Goal: Task Accomplishment & Management: Manage account settings

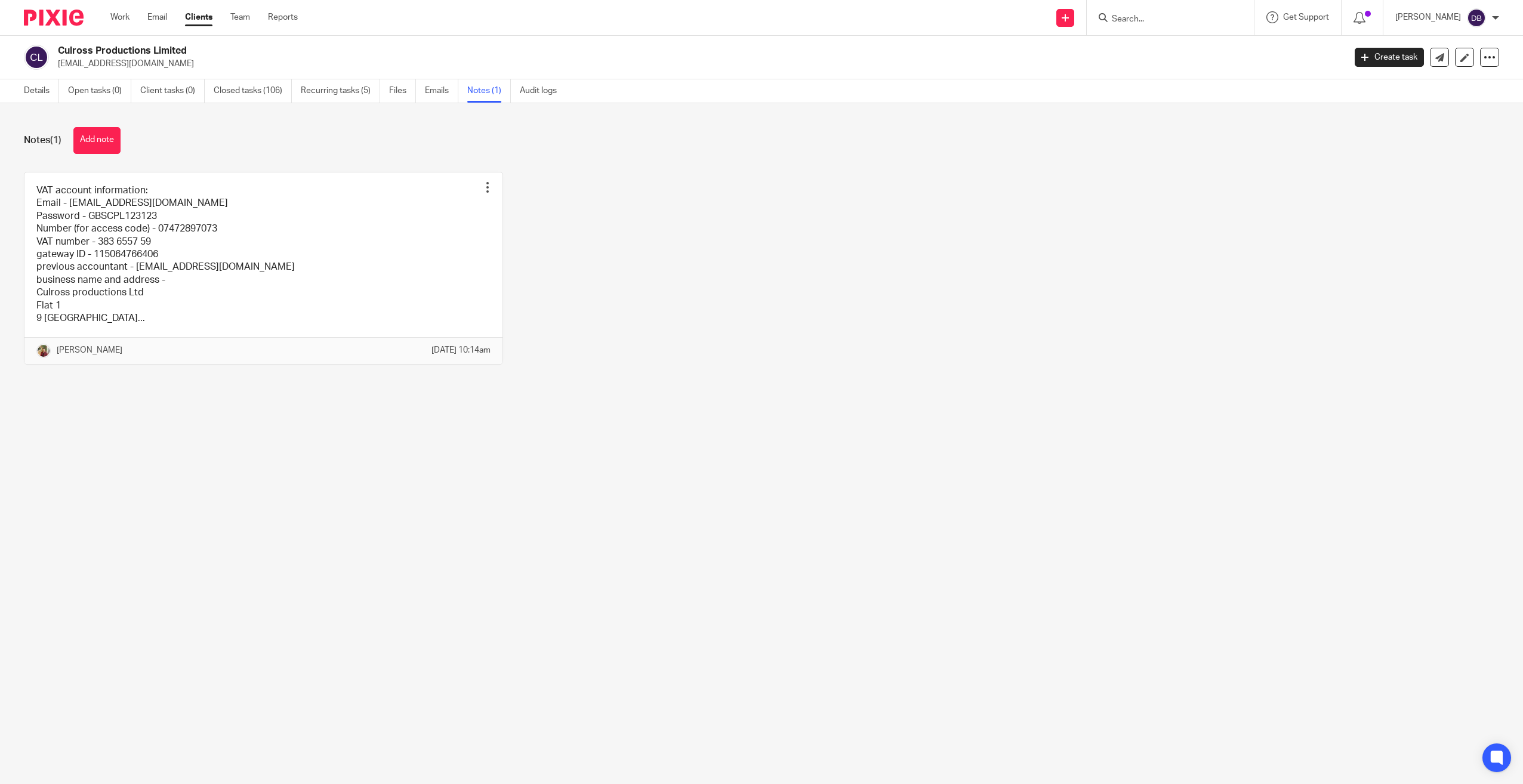
click at [46, 13] on img at bounding box center [54, 18] width 60 height 16
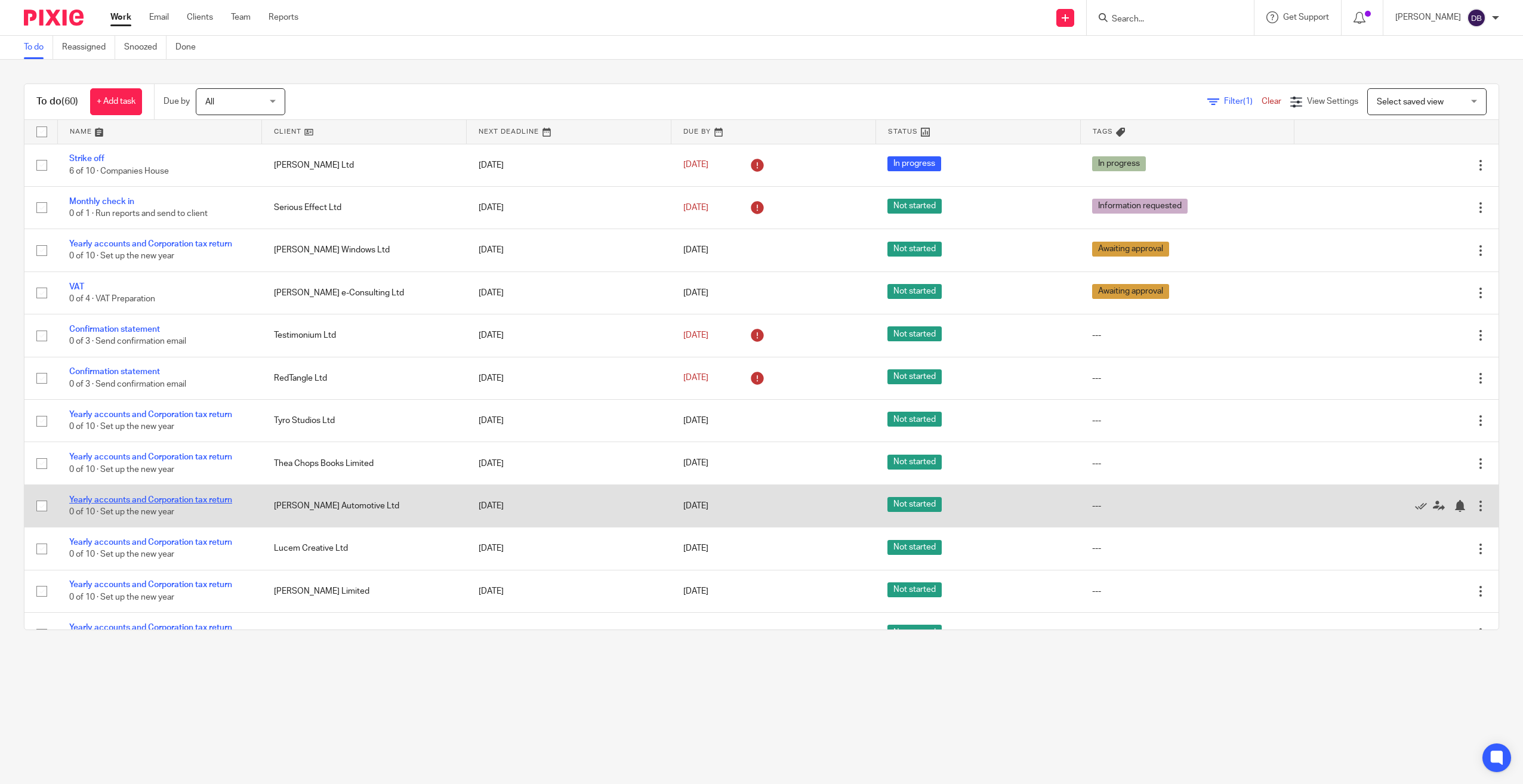
click at [184, 498] on link "Yearly accounts and Corporation tax return" at bounding box center [151, 500] width 163 height 8
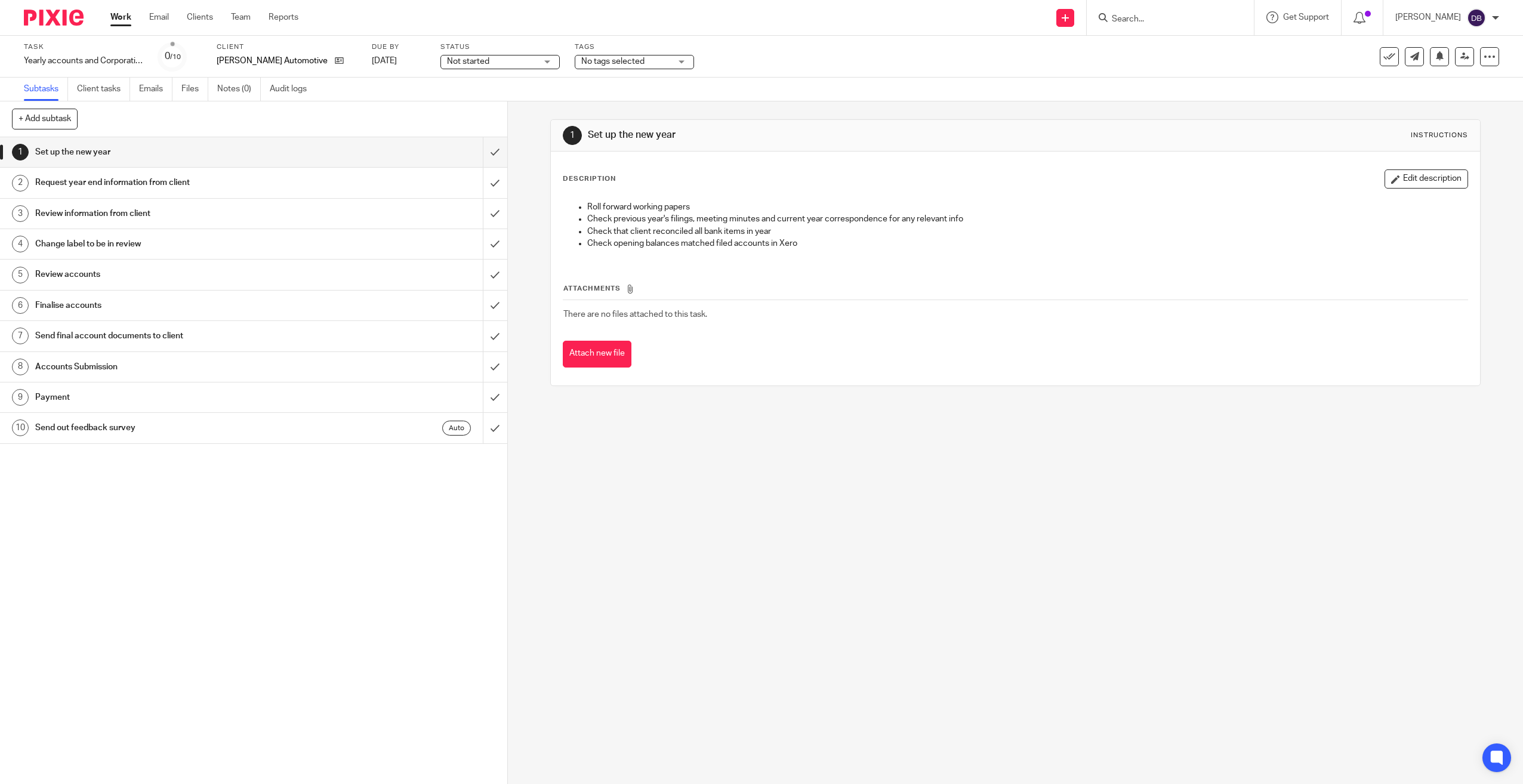
click at [621, 55] on div "No tags selected" at bounding box center [634, 62] width 119 height 14
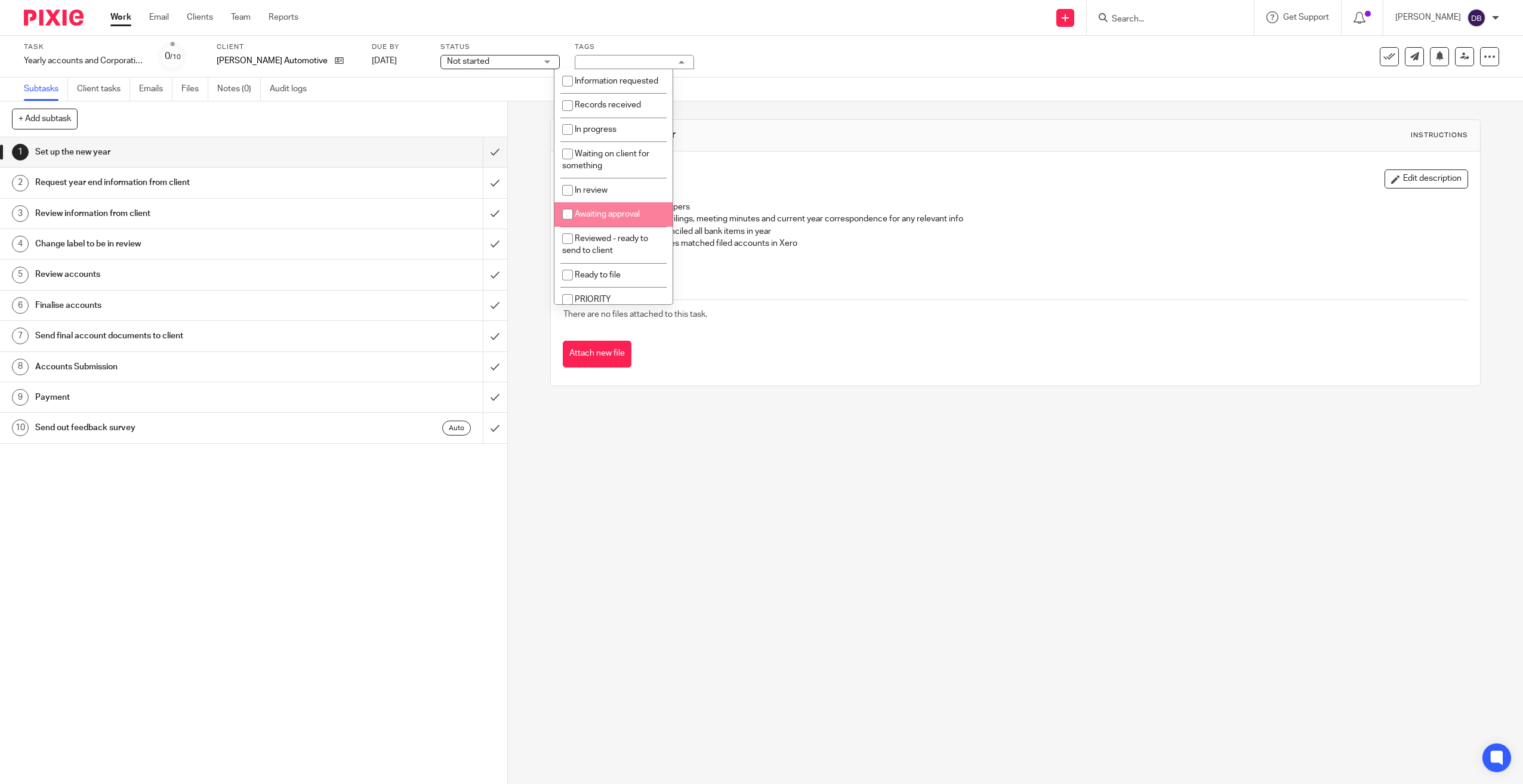
click at [593, 214] on li "Awaiting approval" at bounding box center [614, 214] width 118 height 25
click at [593, 220] on li "Awaiting approval" at bounding box center [614, 214] width 118 height 25
click at [641, 226] on li "Awaiting approval" at bounding box center [614, 214] width 118 height 25
checkbox input "true"
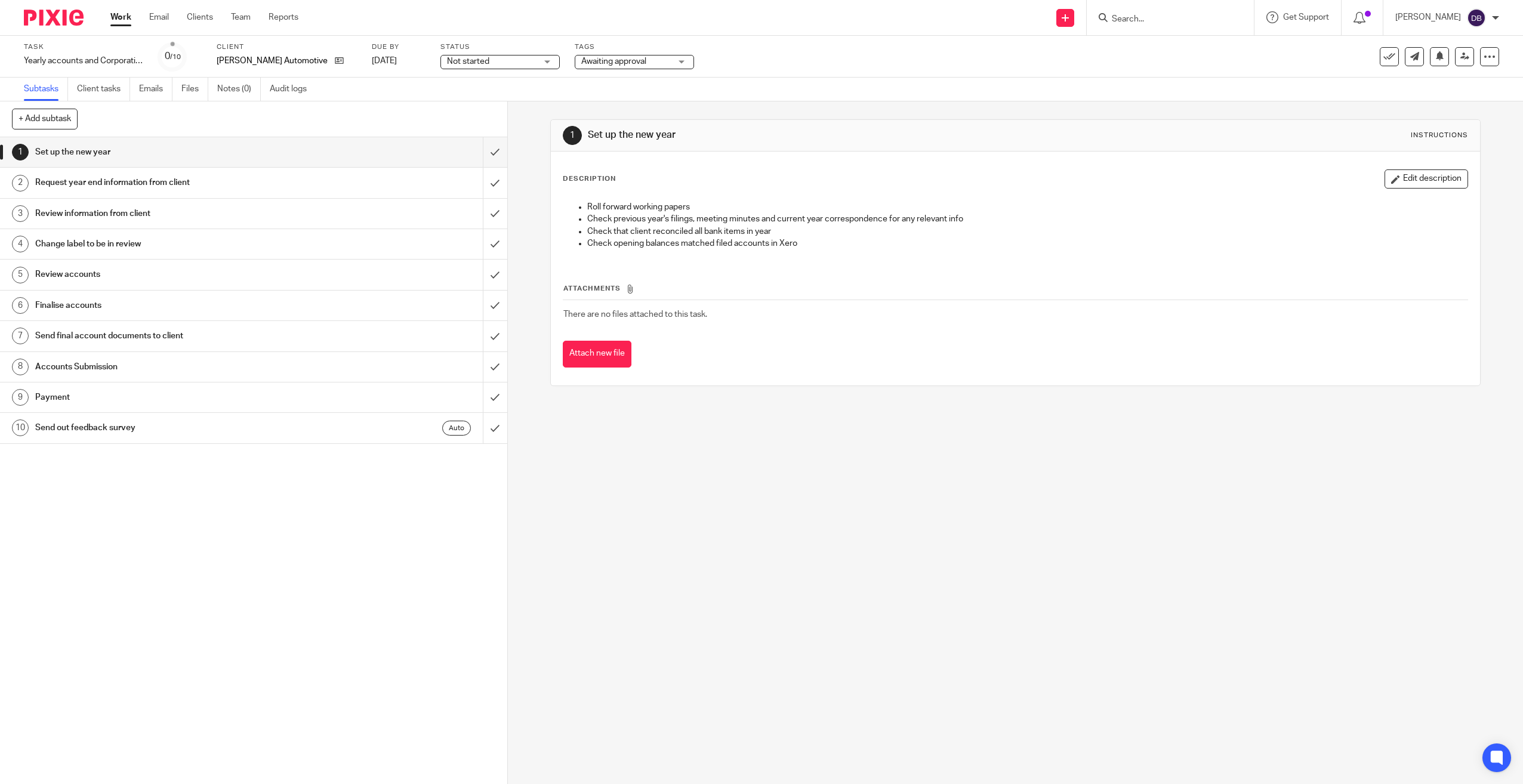
click at [83, 26] on div at bounding box center [49, 17] width 98 height 35
click at [80, 23] on img at bounding box center [54, 18] width 60 height 16
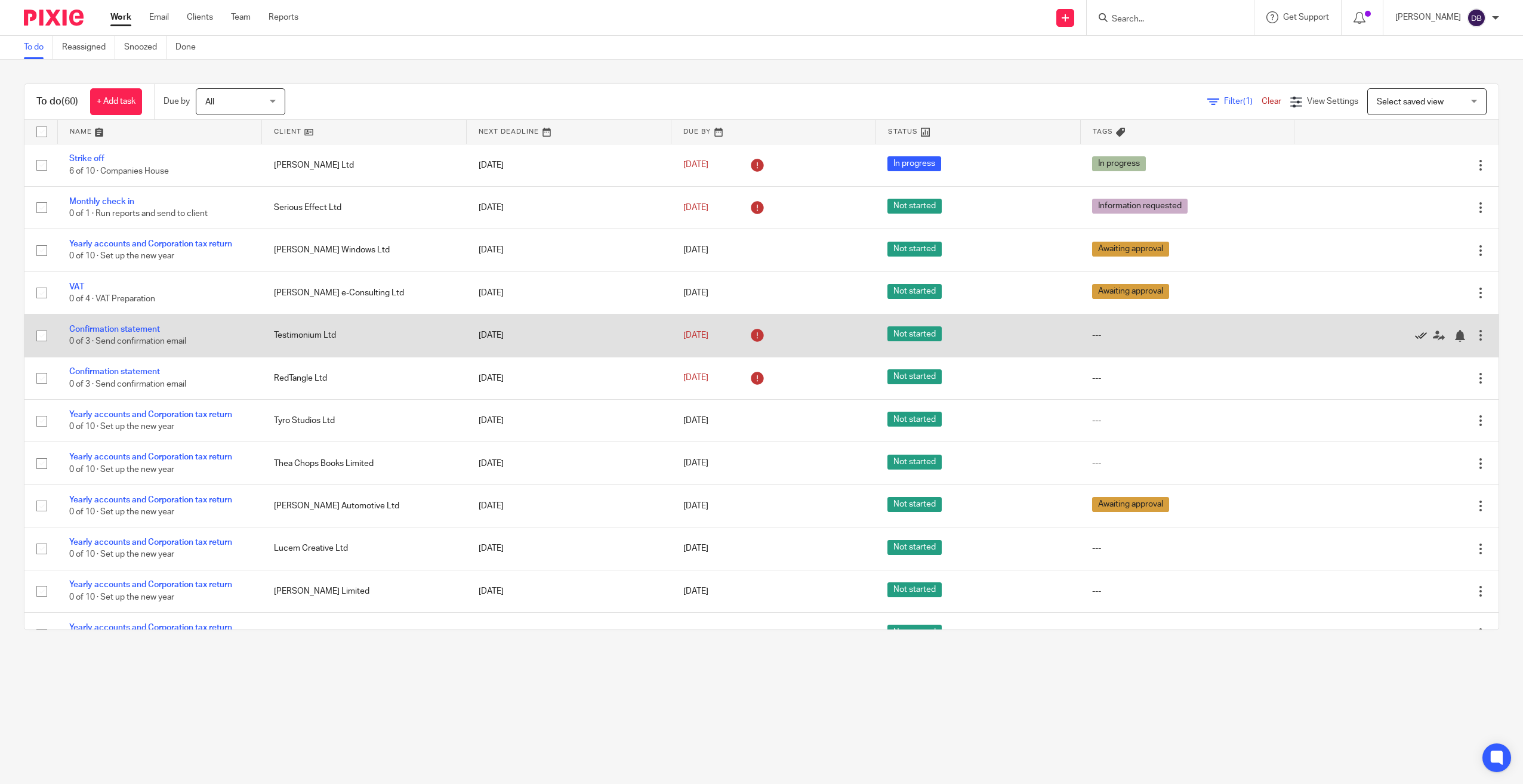
click at [1415, 335] on icon at bounding box center [1421, 335] width 12 height 12
